Goal: Information Seeking & Learning: Find specific fact

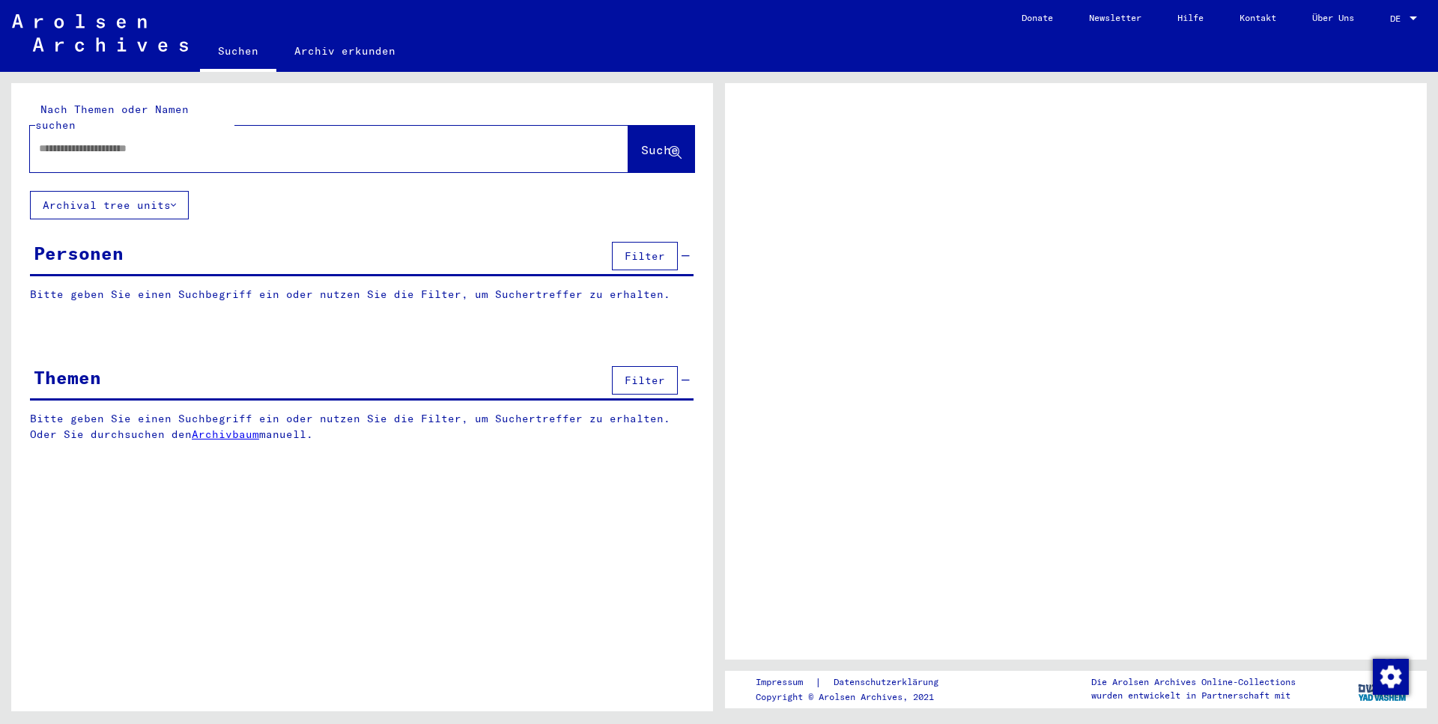
click at [1413, 18] on div at bounding box center [1413, 18] width 7 height 4
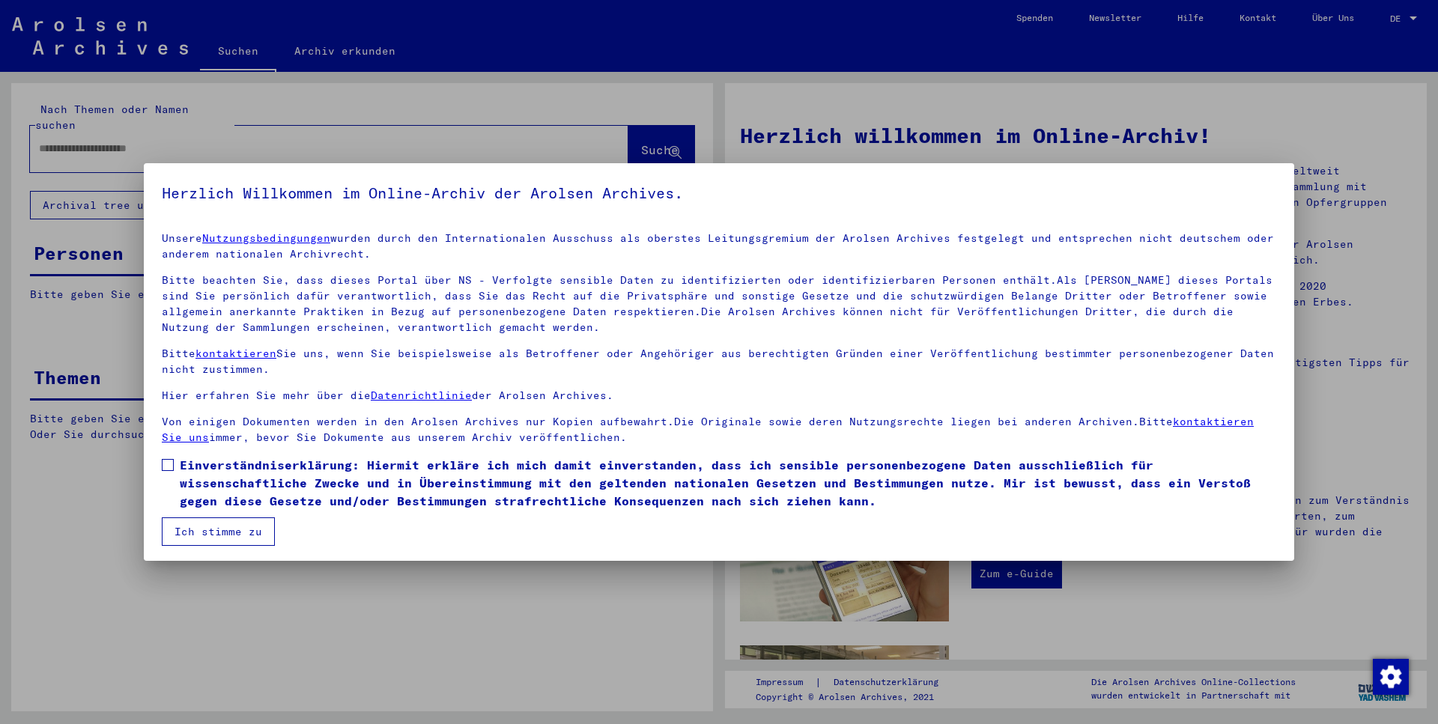
click at [164, 467] on span at bounding box center [168, 465] width 12 height 12
click at [223, 526] on button "Ich stimme zu" at bounding box center [218, 529] width 113 height 28
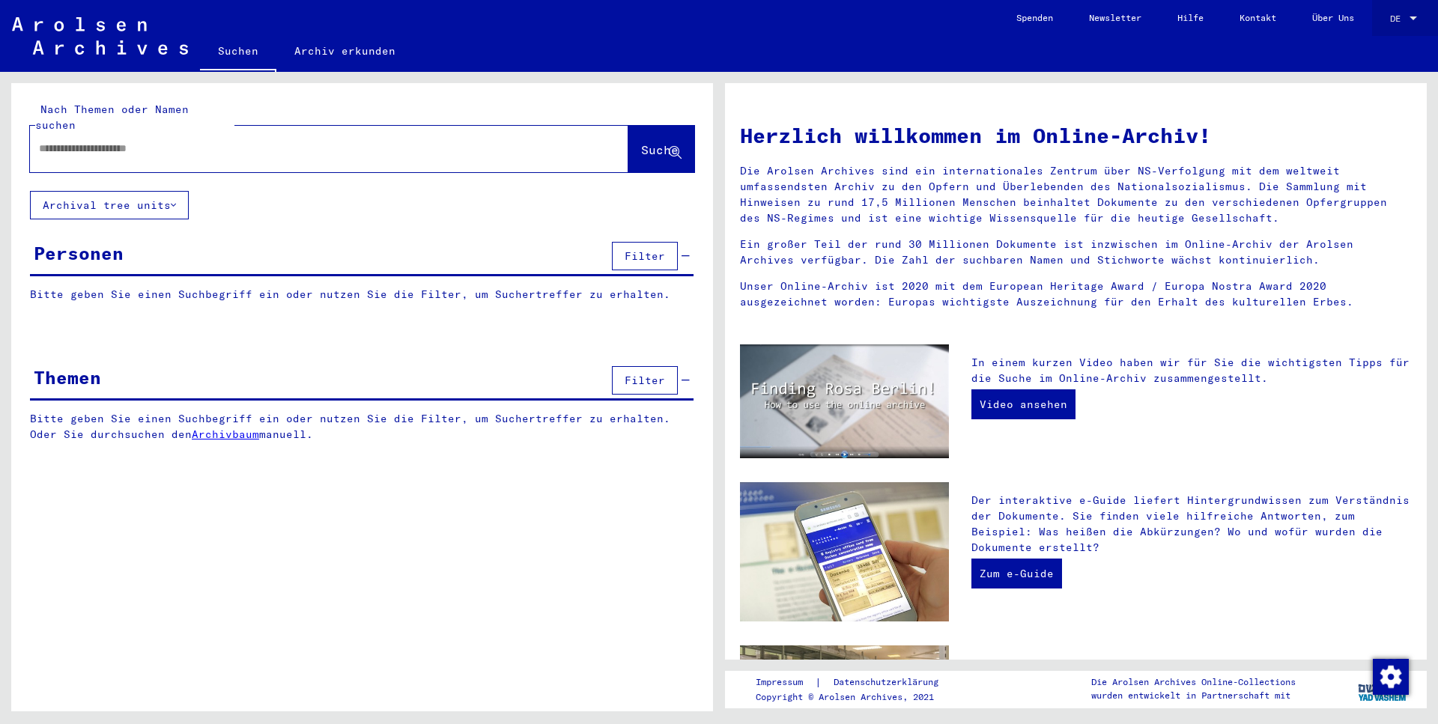
click at [1408, 18] on div at bounding box center [1413, 18] width 13 height 10
click at [1392, 29] on span "English" at bounding box center [1375, 26] width 37 height 11
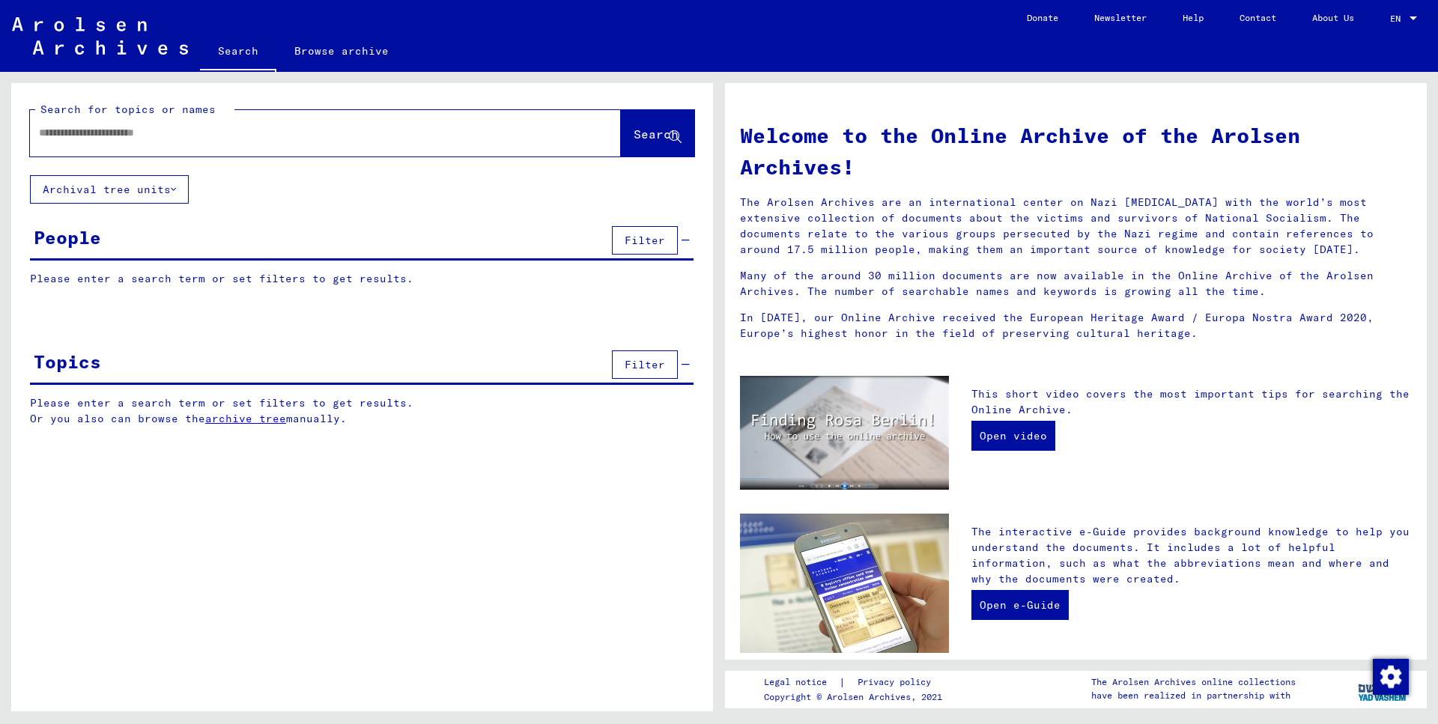
click at [269, 139] on input "text" at bounding box center [307, 133] width 537 height 16
type input "**********"
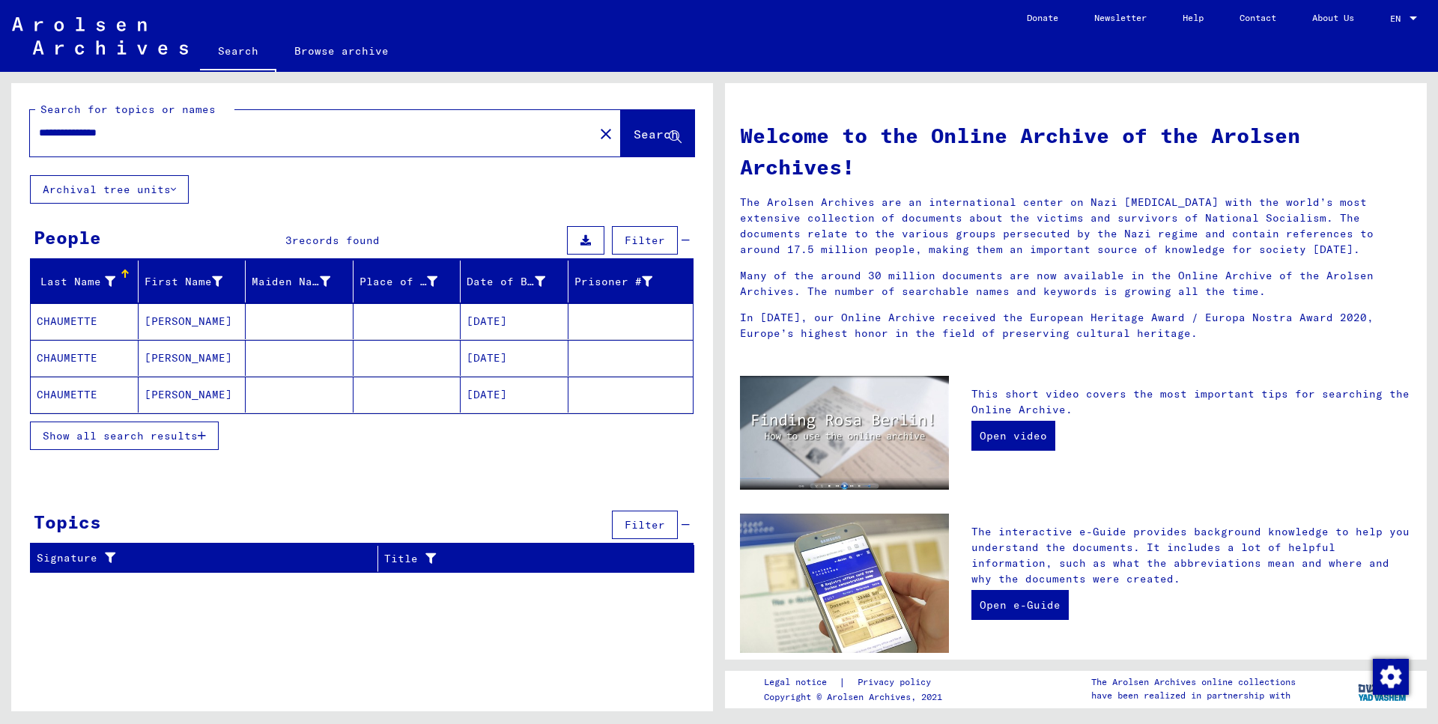
click at [97, 439] on span "Show all search results" at bounding box center [120, 435] width 155 height 13
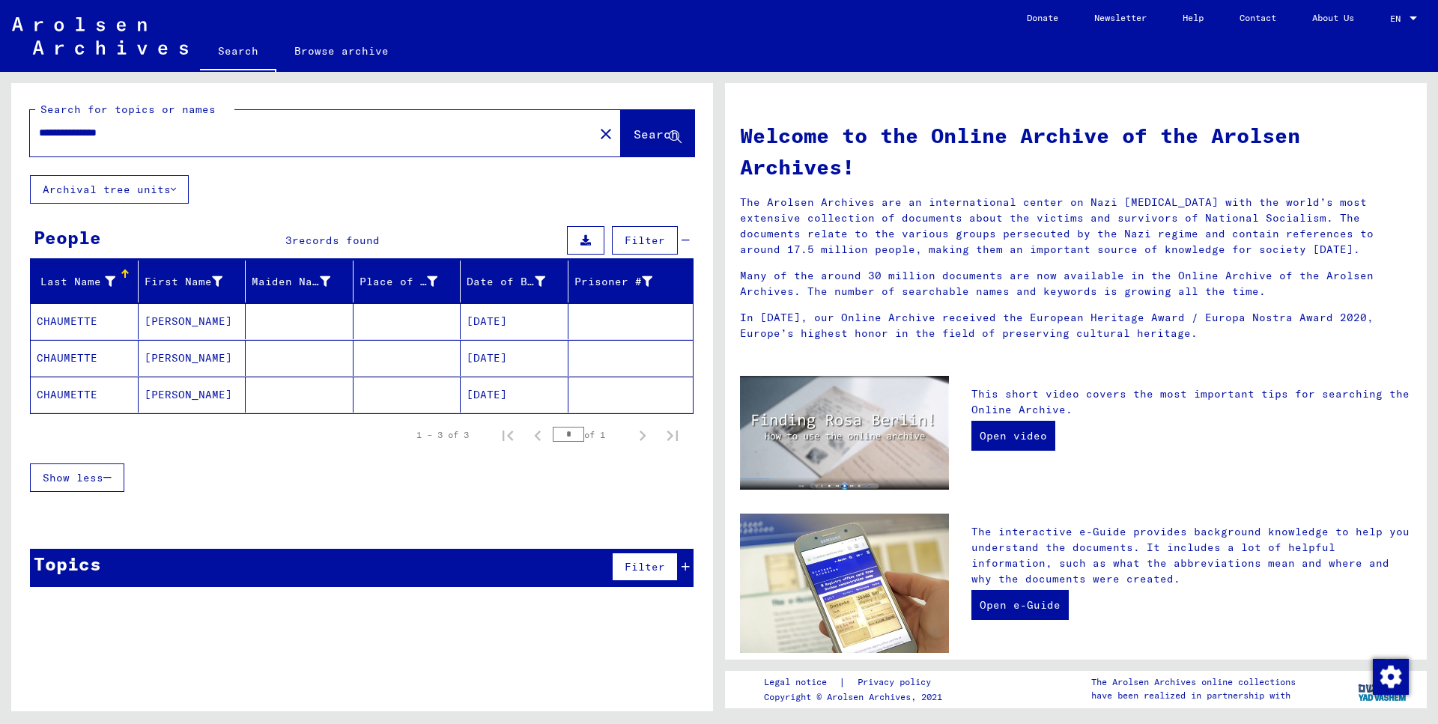
click at [196, 318] on mat-cell "[PERSON_NAME]" at bounding box center [193, 321] width 108 height 36
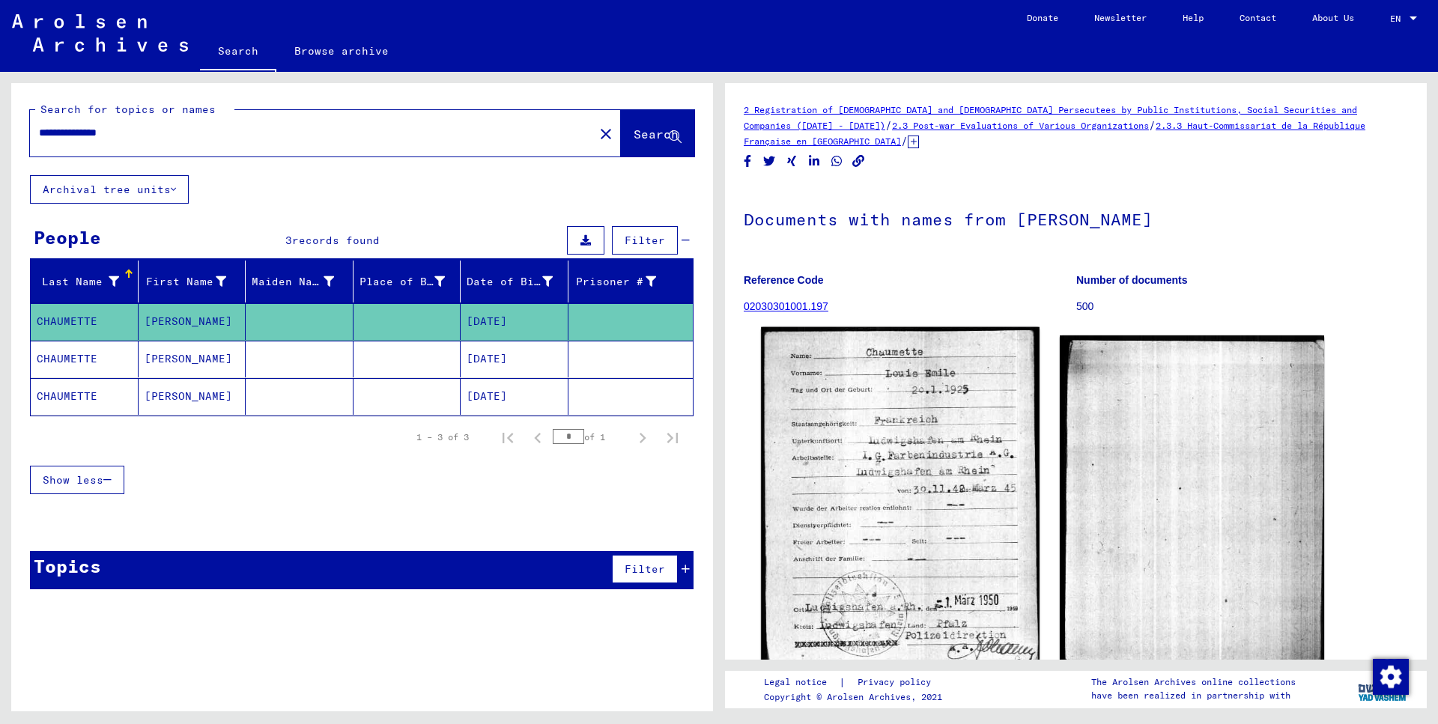
click at [876, 455] on img at bounding box center [900, 499] width 278 height 345
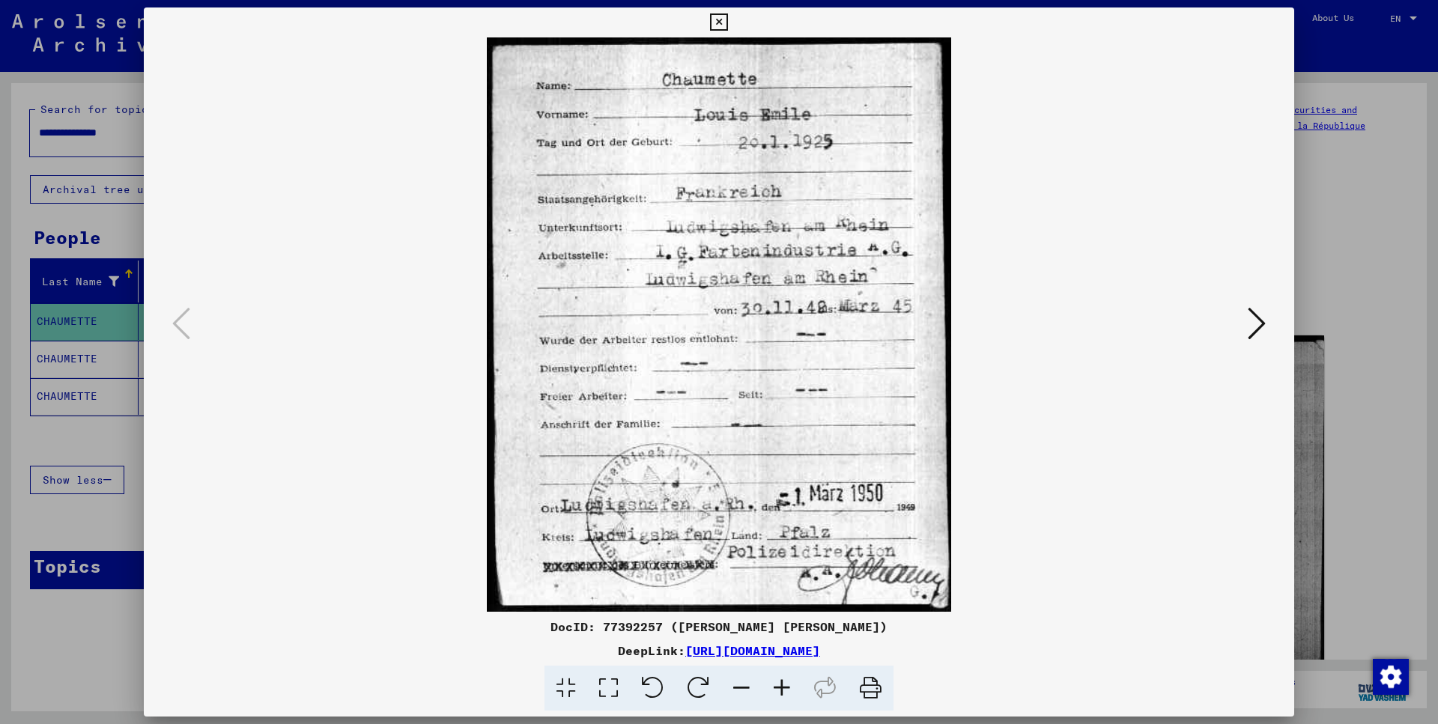
click at [727, 24] on icon at bounding box center [718, 22] width 17 height 18
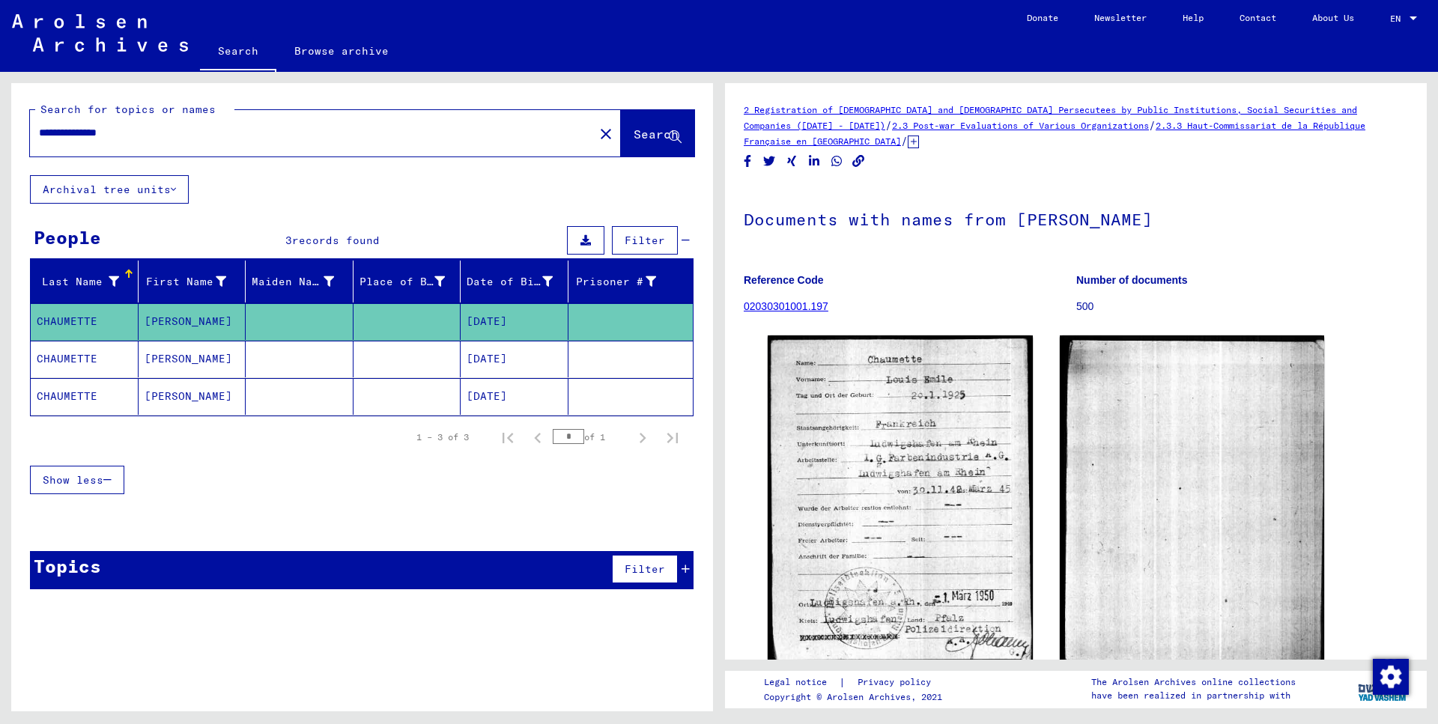
click at [184, 404] on mat-cell "[PERSON_NAME]" at bounding box center [193, 396] width 108 height 37
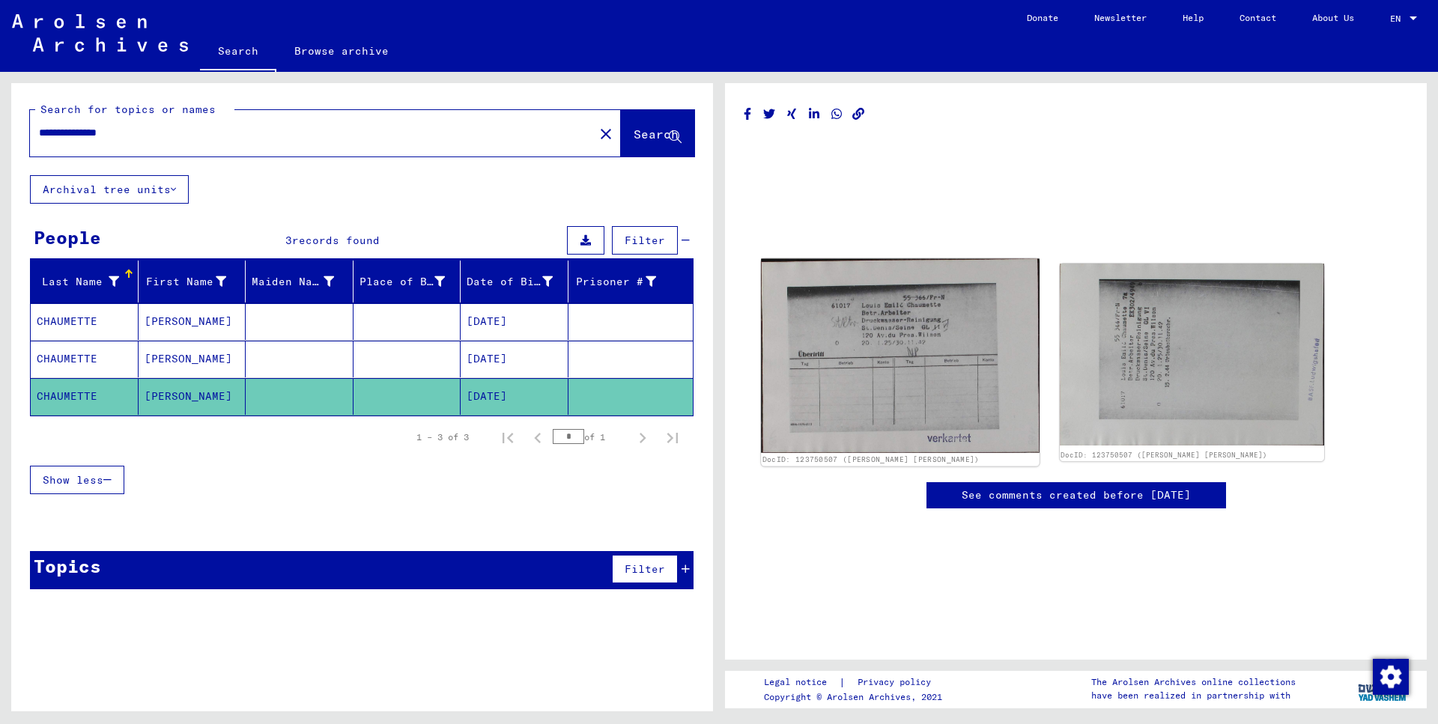
click at [890, 354] on img at bounding box center [900, 356] width 278 height 194
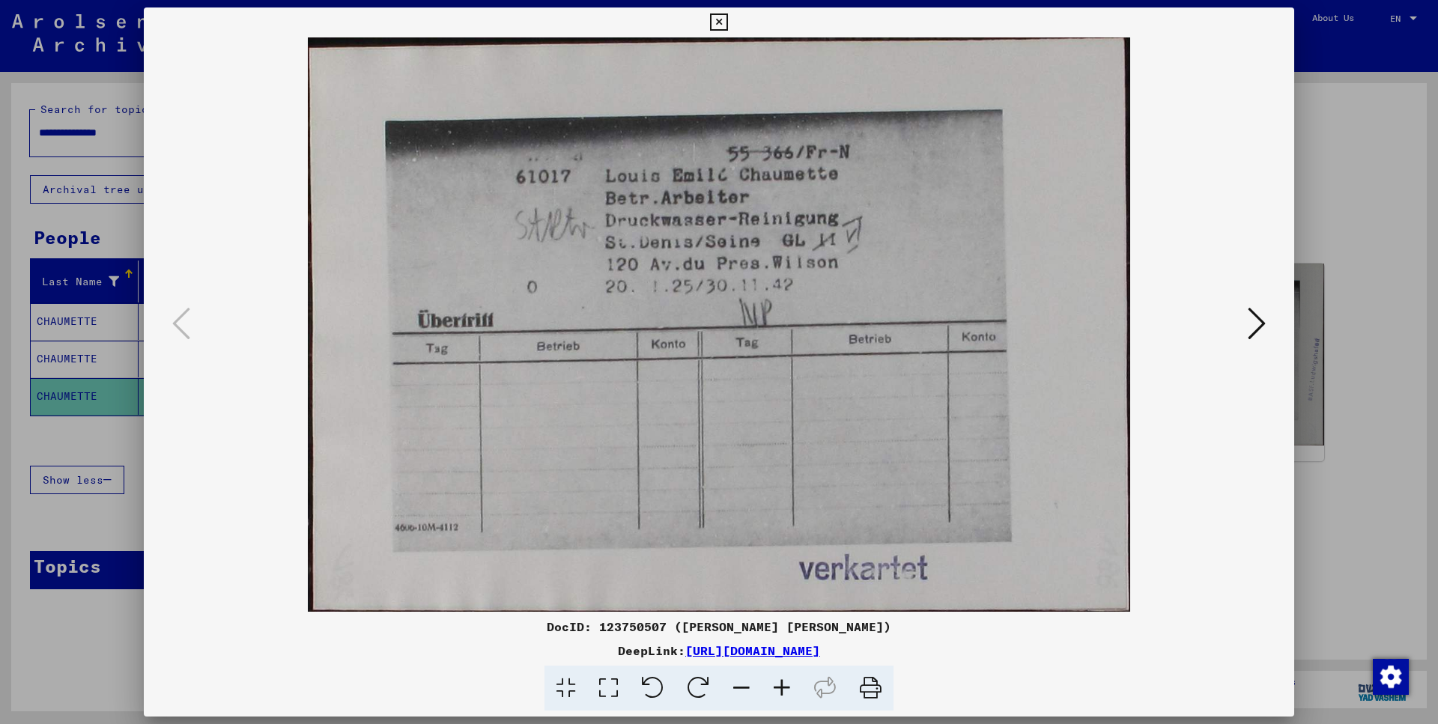
click at [1249, 321] on button at bounding box center [1256, 324] width 27 height 43
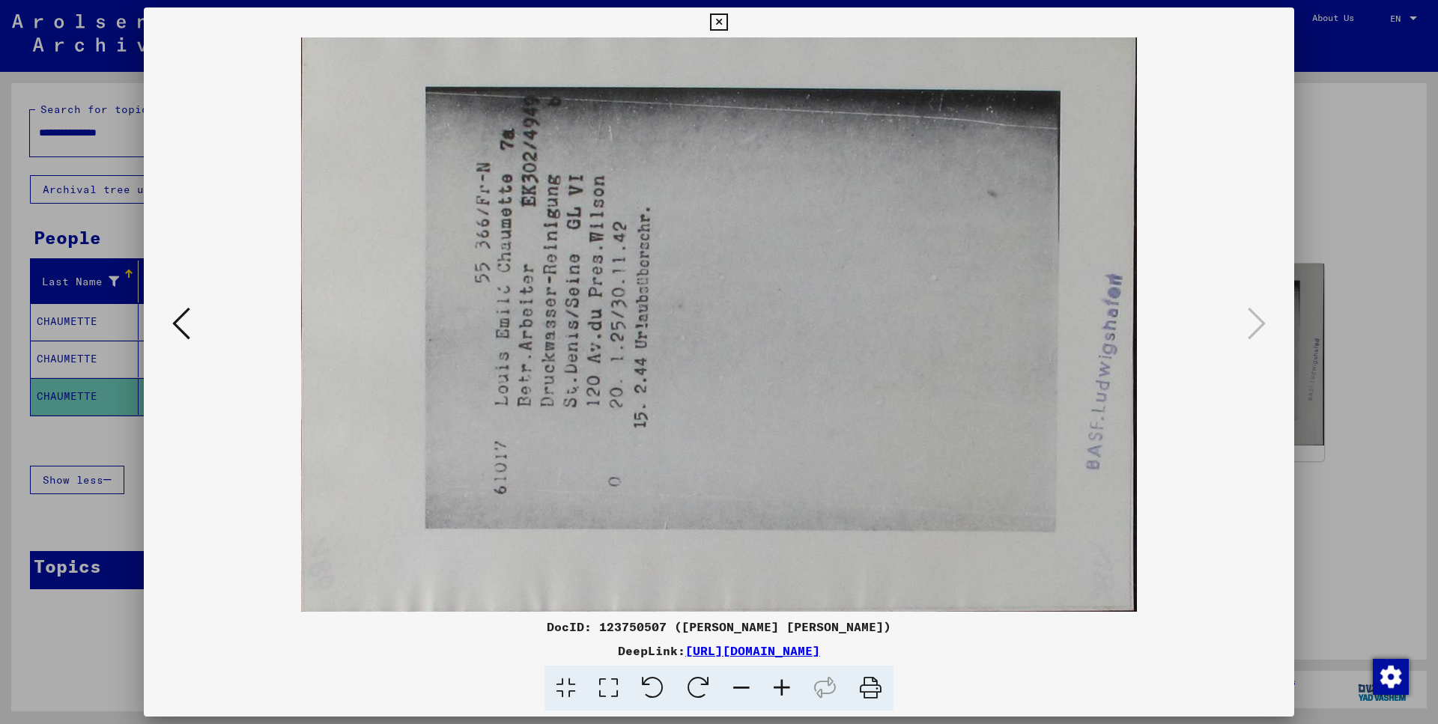
click at [182, 324] on icon at bounding box center [181, 324] width 18 height 36
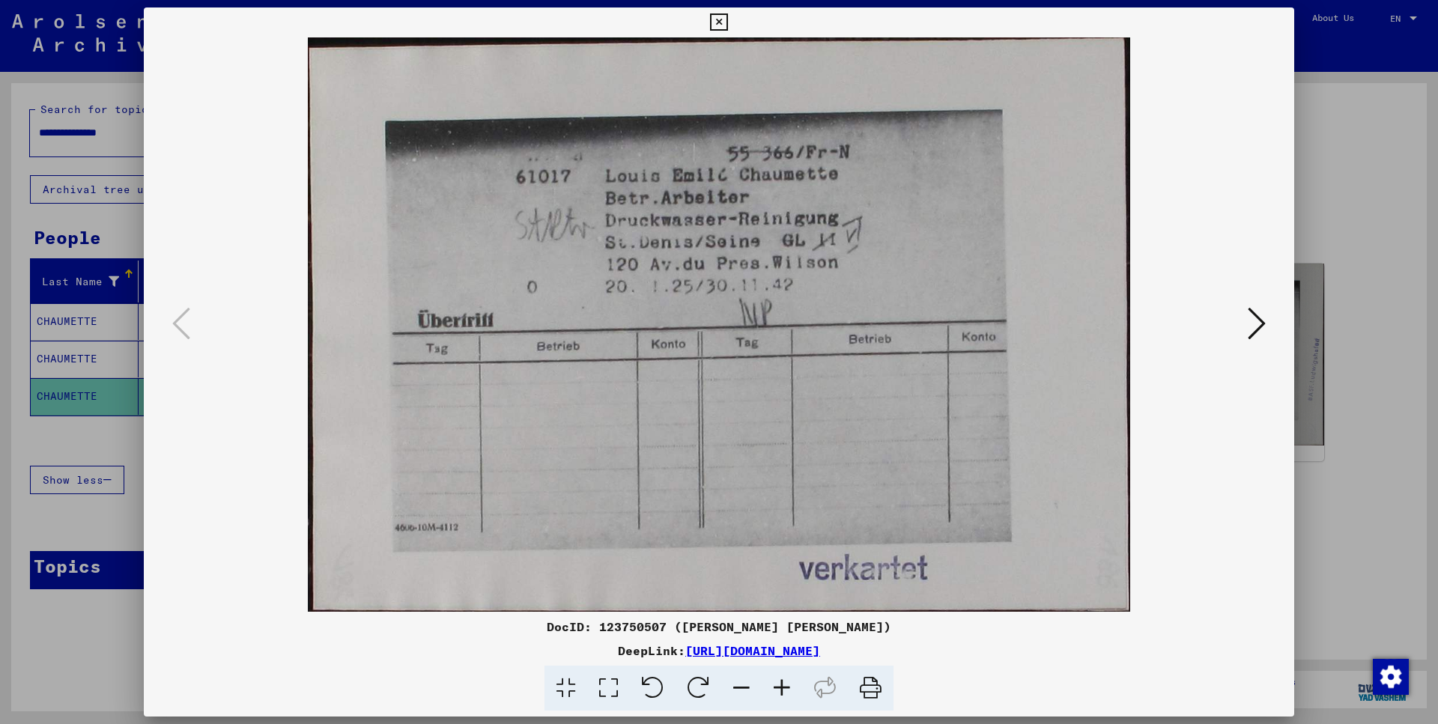
click at [1262, 320] on icon at bounding box center [1257, 324] width 18 height 36
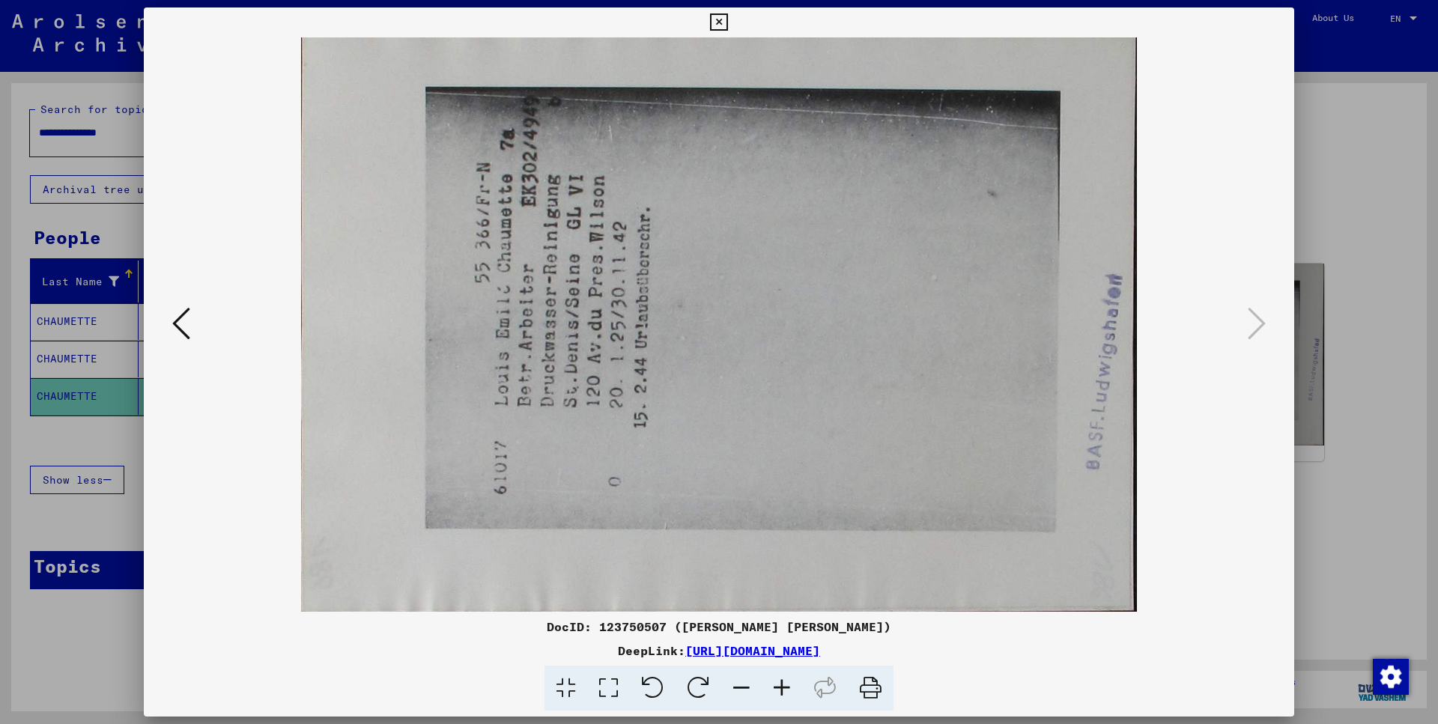
click at [727, 16] on icon at bounding box center [718, 22] width 17 height 18
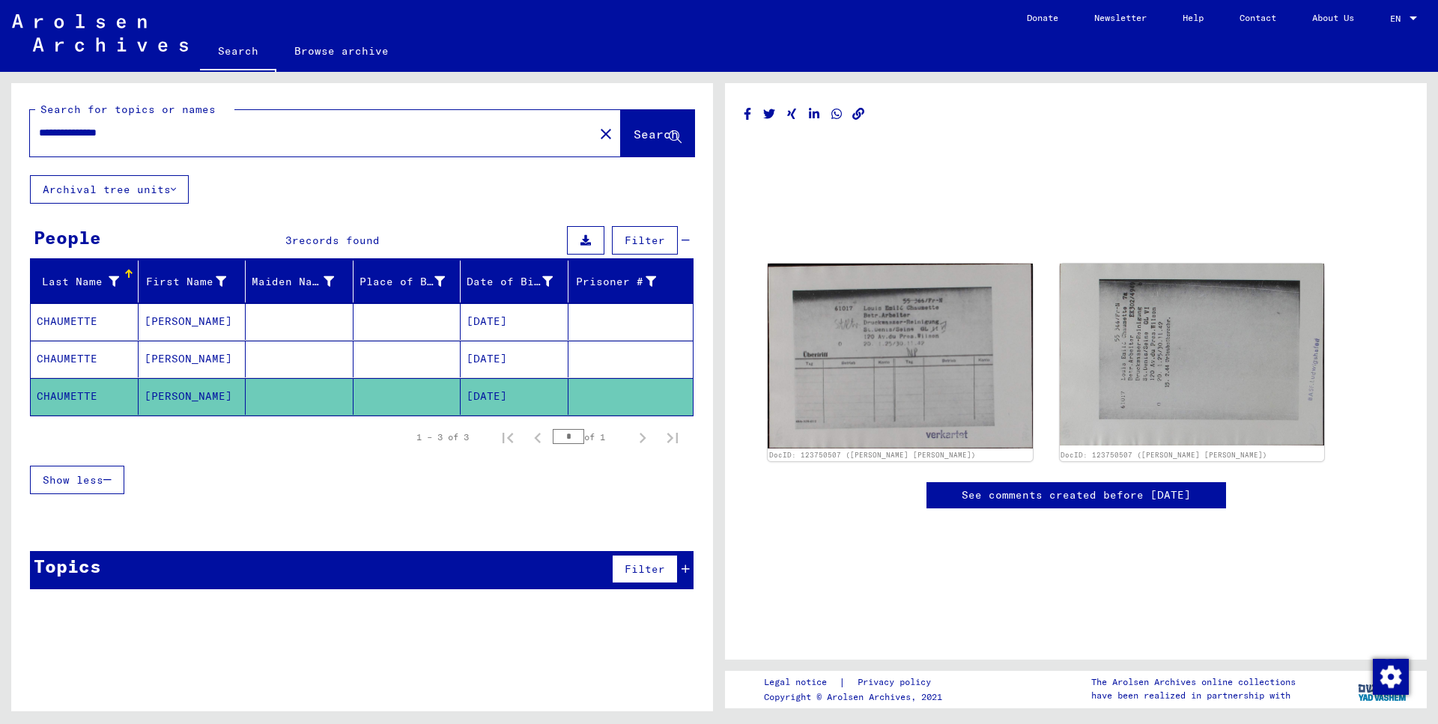
click at [306, 312] on mat-cell at bounding box center [300, 321] width 108 height 37
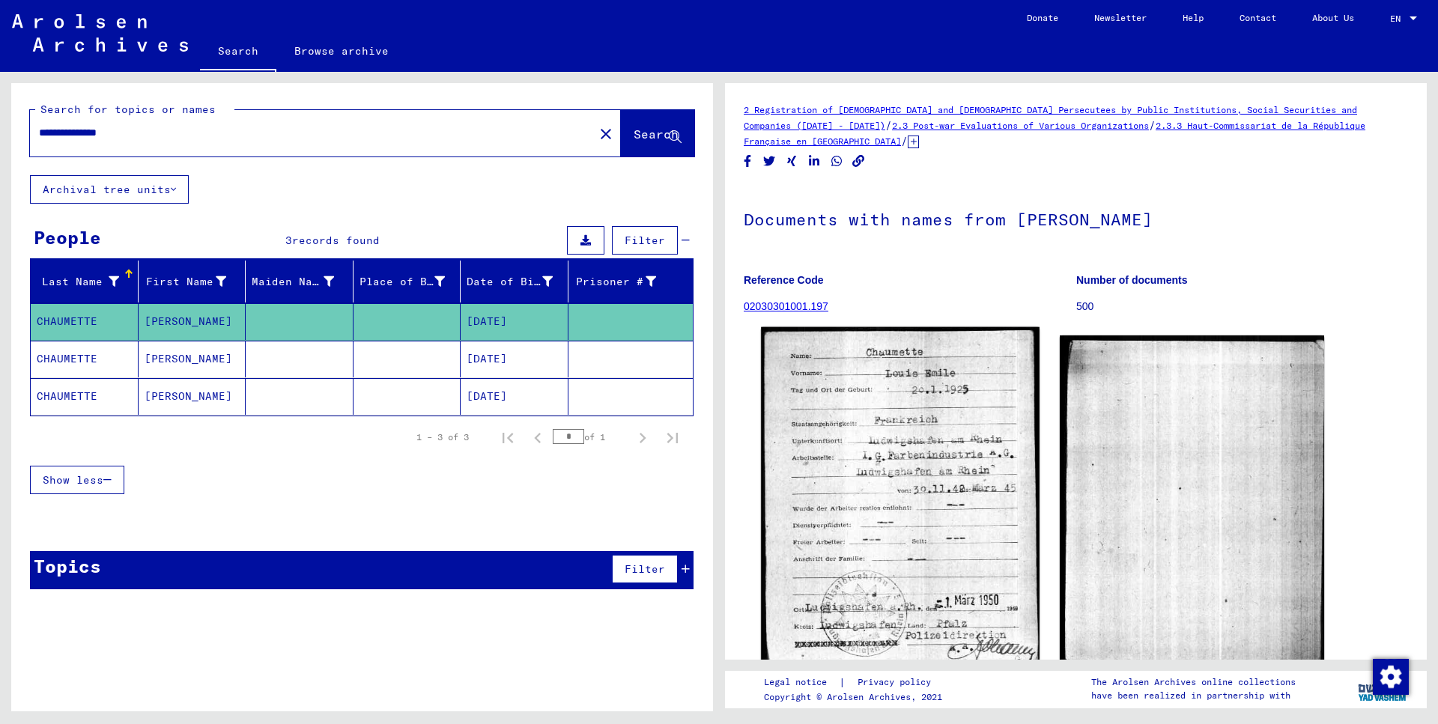
click at [876, 527] on img at bounding box center [900, 499] width 278 height 345
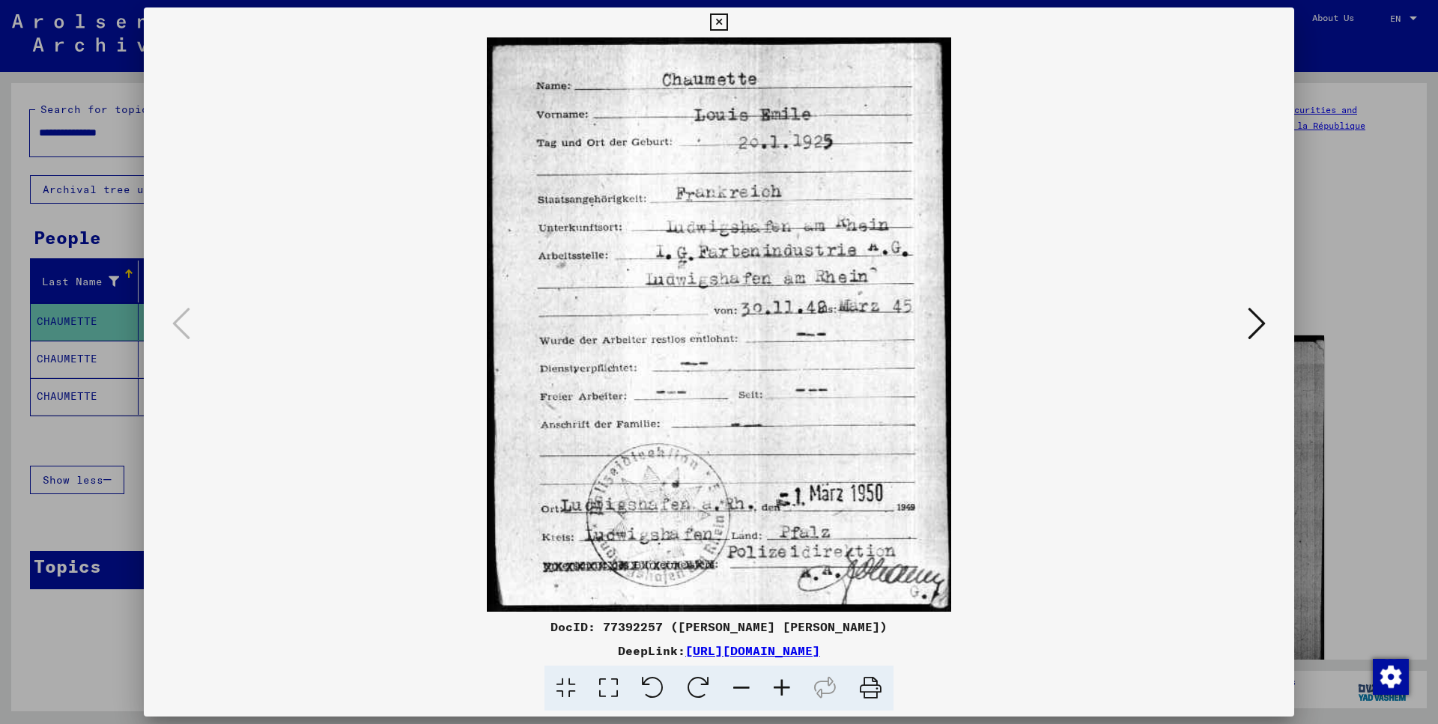
click at [1257, 336] on icon at bounding box center [1257, 324] width 18 height 36
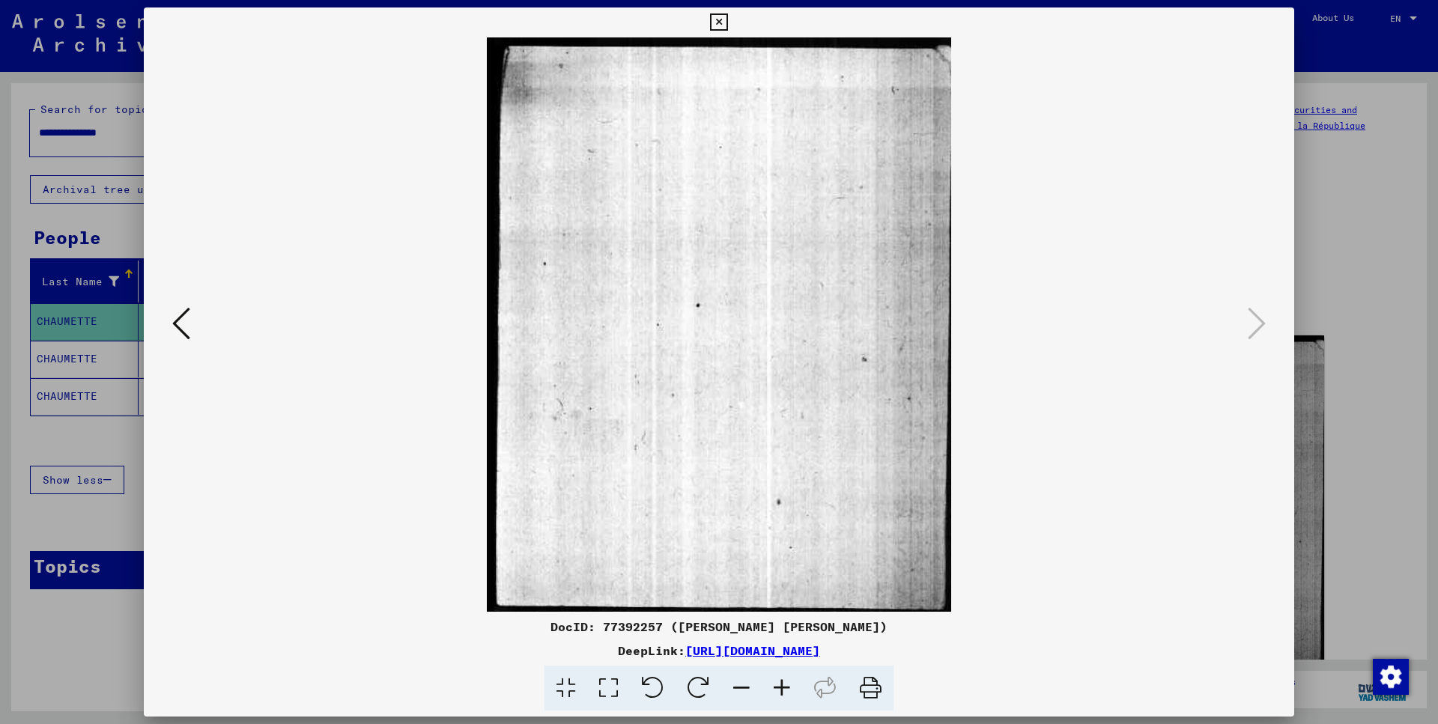
click at [187, 324] on icon at bounding box center [181, 324] width 18 height 36
